Goal: Use online tool/utility

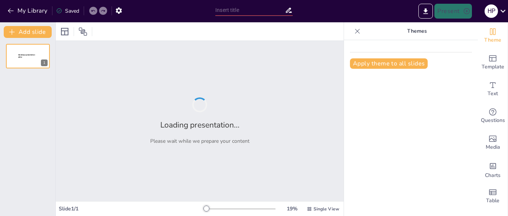
type input "New Sendsteps"
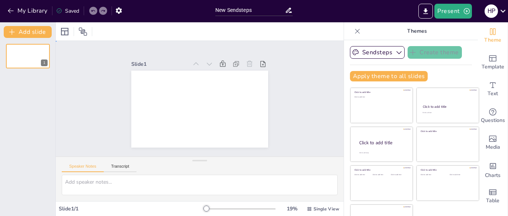
click at [190, 105] on div at bounding box center [199, 109] width 144 height 91
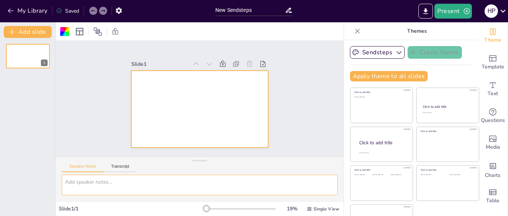
click at [162, 183] on textarea at bounding box center [200, 185] width 276 height 20
paste textarea "Tentu, saya akan bantu siapkan materi untuk presentasi PowerPoint Anda, lengkap…"
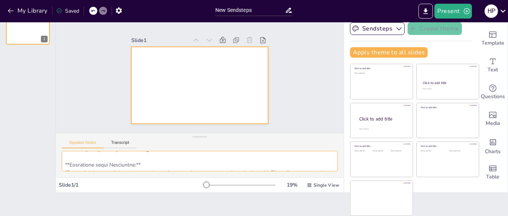
scroll to position [466, 0]
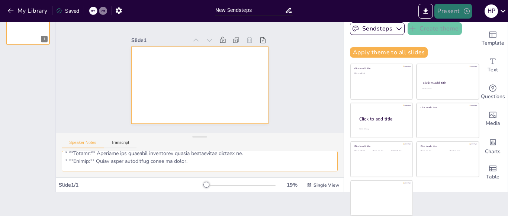
type textarea "Tentu, saya akan bantu siapkan materi untuk presentasi PowerPoint Anda, lengkap…"
click at [453, 14] on button "Present" at bounding box center [453, 11] width 37 height 15
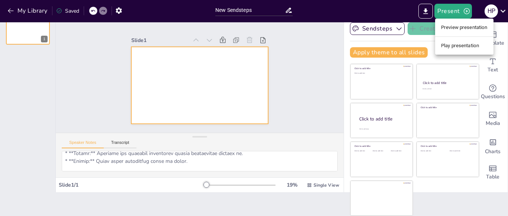
click at [362, 85] on div at bounding box center [254, 108] width 508 height 216
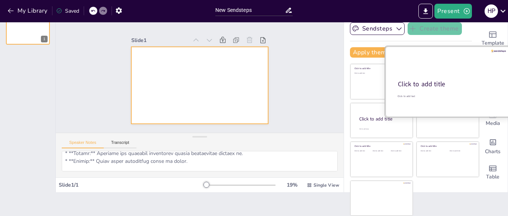
click at [444, 78] on div at bounding box center [447, 82] width 125 height 70
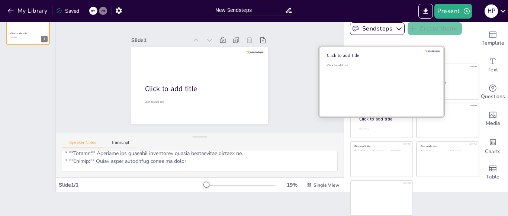
click at [359, 79] on div "Click to add text" at bounding box center [380, 86] width 106 height 46
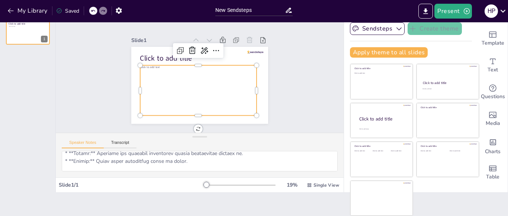
click at [223, 87] on div "Click to add text" at bounding box center [198, 90] width 116 height 50
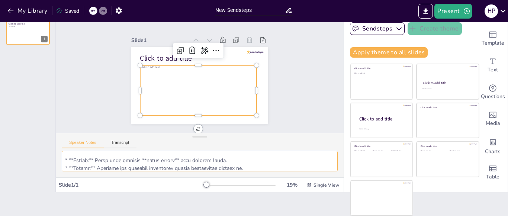
scroll to position [0, 0]
